Goal: Register for event/course

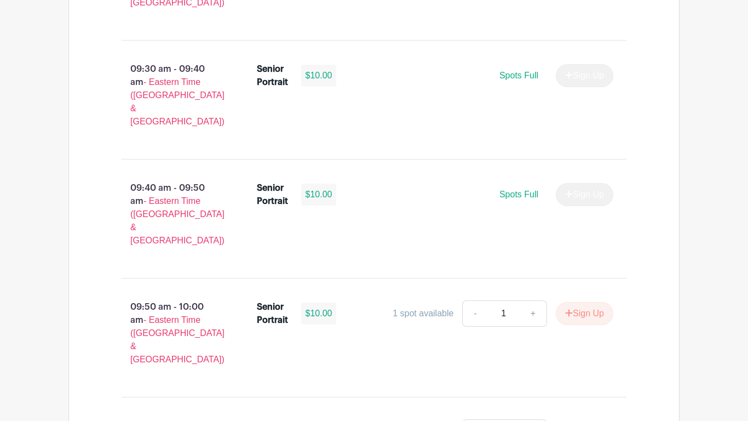
scroll to position [1174, 0]
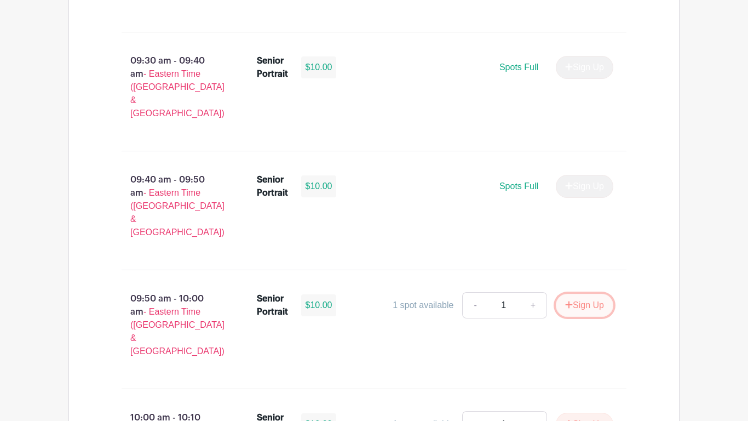
click at [574, 294] on button "Sign Up" at bounding box center [585, 305] width 58 height 23
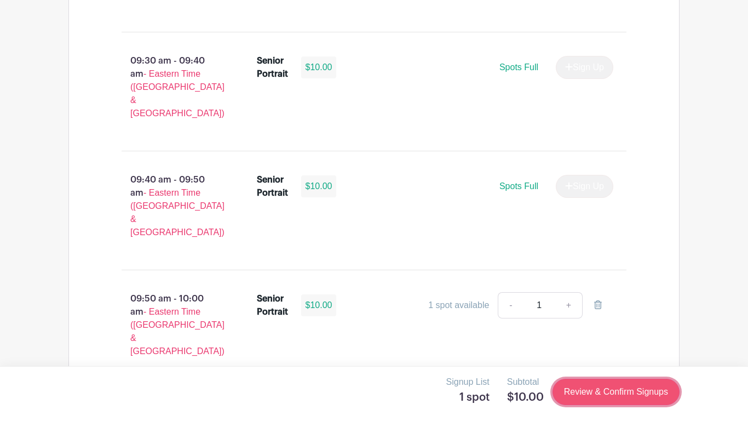
click at [615, 392] on link "Review & Confirm Signups" at bounding box center [616, 392] width 127 height 26
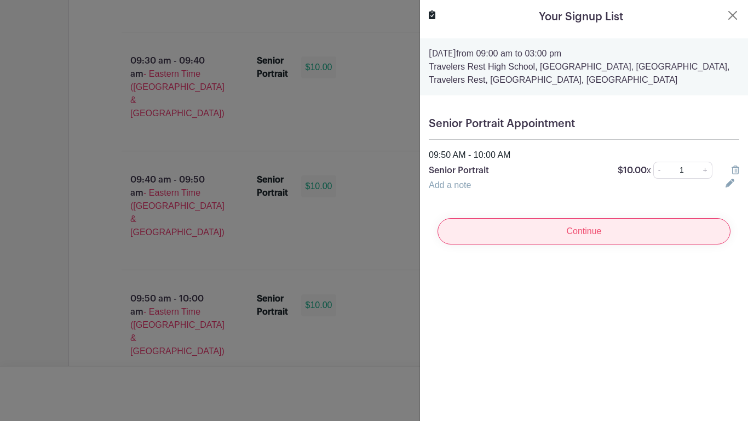
click at [575, 229] on input "Continue" at bounding box center [584, 231] width 293 height 26
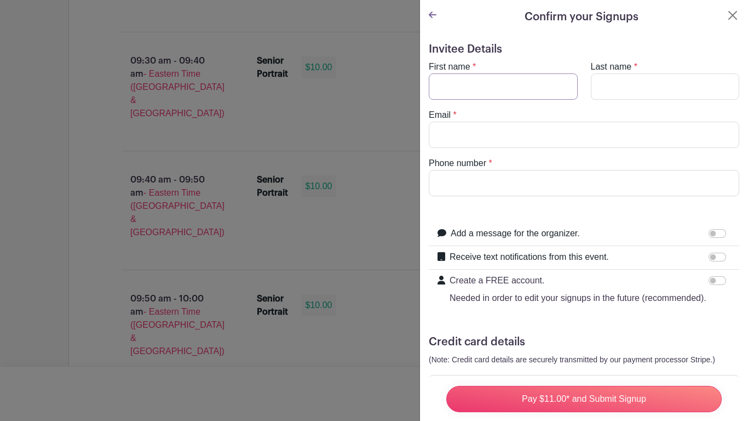
click at [490, 85] on input "First name" at bounding box center [503, 86] width 149 height 26
type input "[PERSON_NAME]"
click at [636, 89] on input "Last name" at bounding box center [665, 86] width 149 height 26
type input "[PERSON_NAME]"
click at [585, 139] on input "Email" at bounding box center [584, 135] width 311 height 26
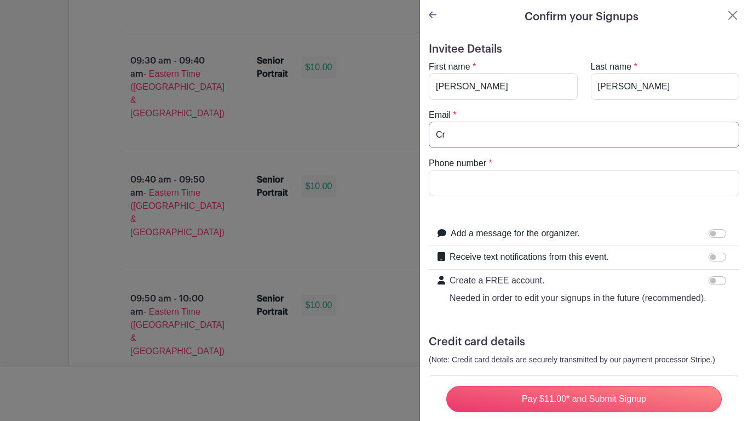
type input "C"
type input "[EMAIL_ADDRESS][DOMAIN_NAME]"
drag, startPoint x: 585, startPoint y: 134, endPoint x: 418, endPoint y: 134, distance: 167.1
click at [467, 175] on input "Phone number" at bounding box center [584, 183] width 311 height 26
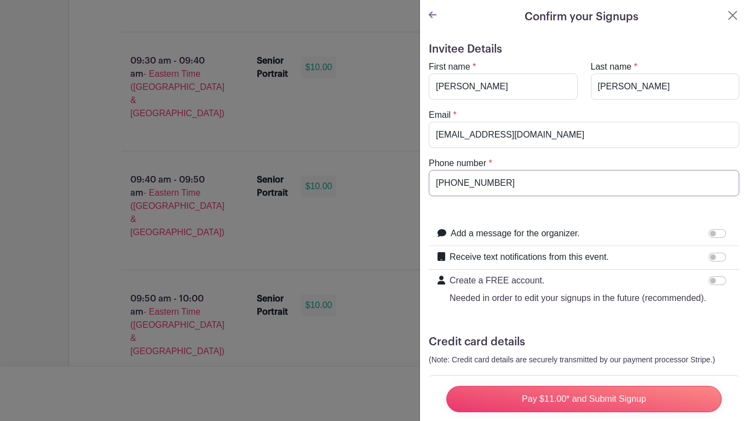
type input "[PHONE_NUMBER]"
click at [574, 199] on form "Invitee Details First name * [PERSON_NAME] Last name * [PERSON_NAME] Email * [E…" at bounding box center [584, 247] width 311 height 408
click at [712, 233] on input "Add a message for the organizer." at bounding box center [718, 233] width 18 height 9
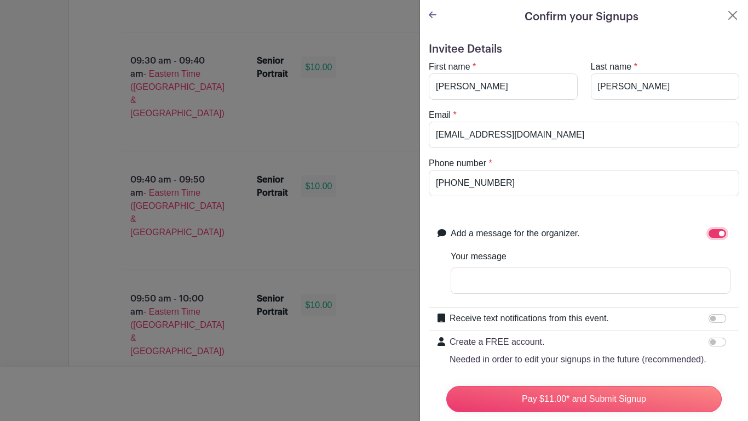
click at [720, 235] on input "Add a message for the organizer." at bounding box center [718, 233] width 18 height 9
checkbox input "false"
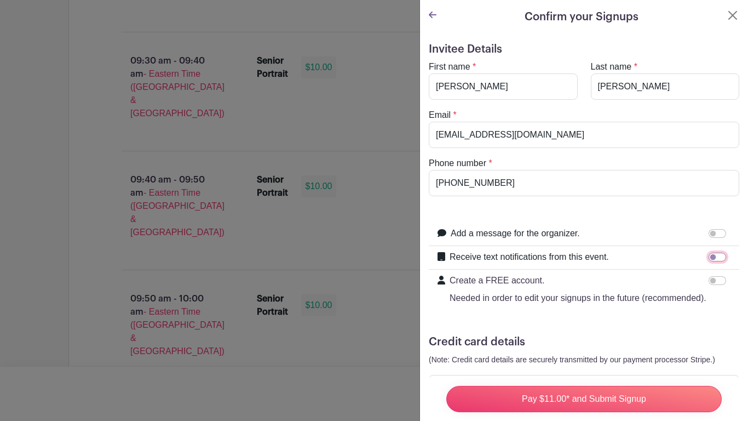
click at [712, 258] on input "Receive text notifications from this event." at bounding box center [718, 257] width 18 height 9
checkbox input "true"
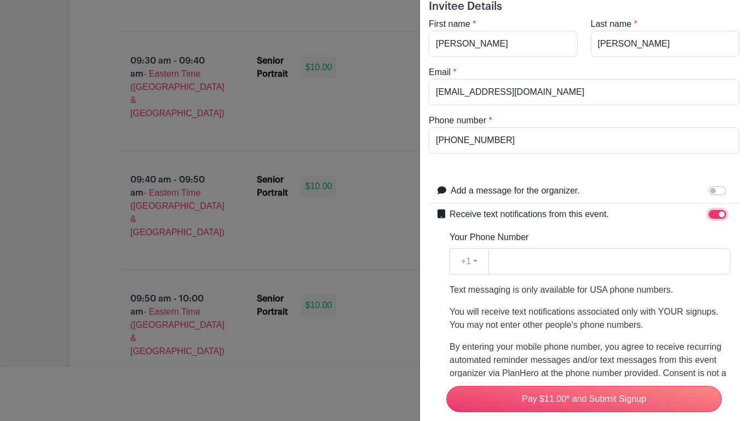
scroll to position [50, 0]
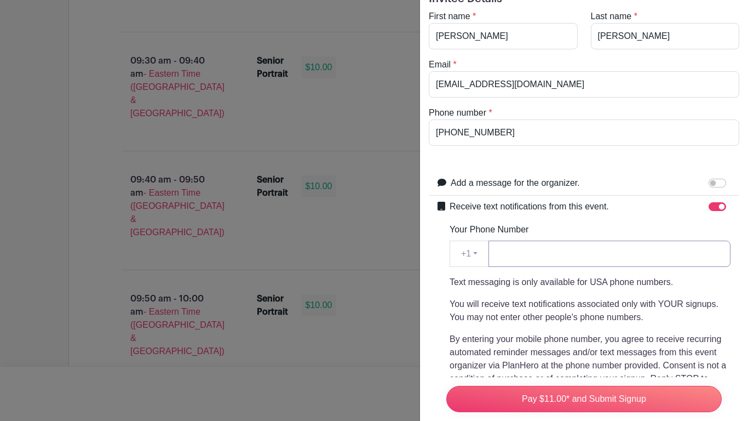
click at [562, 257] on input "Your Phone Number" at bounding box center [610, 254] width 242 height 26
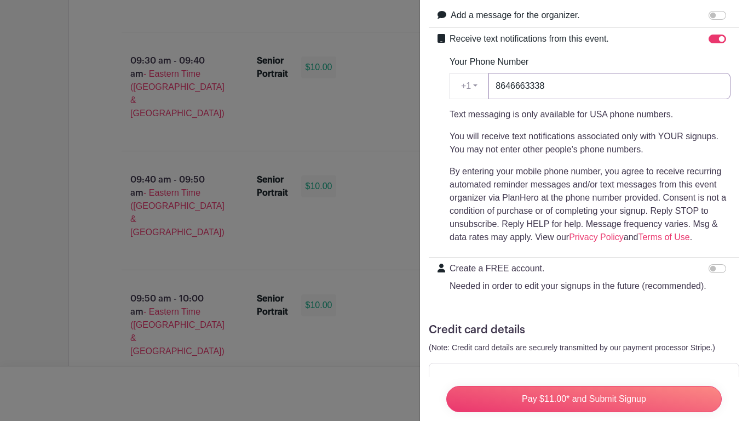
scroll to position [254, 0]
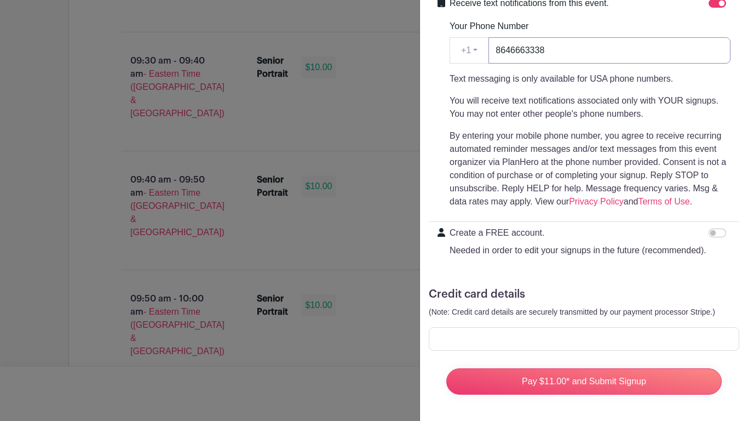
type input "8646663338"
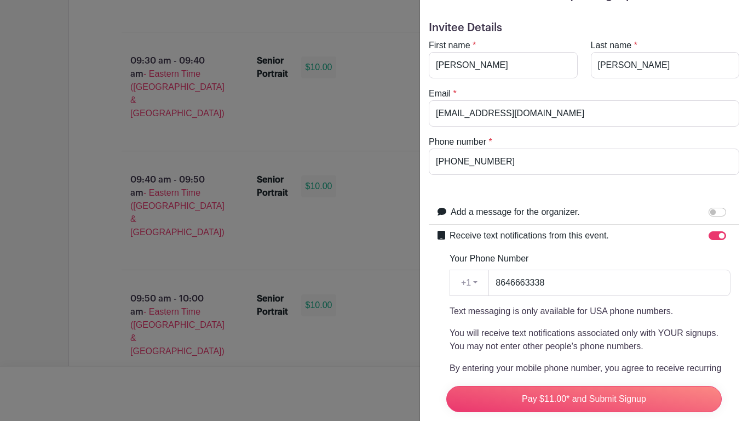
scroll to position [0, 0]
